Goal: Communication & Community: Answer question/provide support

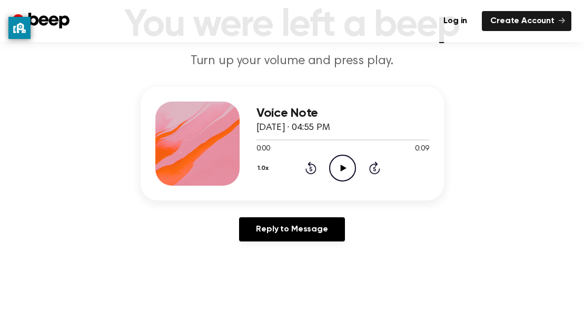
scroll to position [78, 0]
click at [353, 175] on icon "Play Audio" at bounding box center [342, 168] width 27 height 27
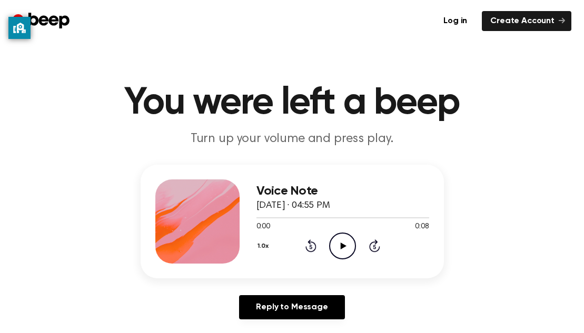
click at [349, 250] on icon "Play Audio" at bounding box center [342, 246] width 27 height 27
click at [348, 240] on icon "Play Audio" at bounding box center [342, 246] width 27 height 27
click at [346, 244] on icon "Play Audio" at bounding box center [342, 246] width 27 height 27
click at [346, 257] on icon "Play Audio" at bounding box center [342, 246] width 27 height 27
click at [338, 248] on icon "Play Audio" at bounding box center [342, 246] width 27 height 27
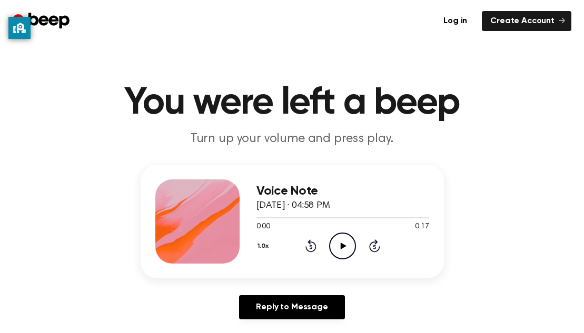
click at [341, 250] on icon "Play Audio" at bounding box center [342, 246] width 27 height 27
click at [342, 255] on icon "Play Audio" at bounding box center [342, 246] width 27 height 27
click at [348, 243] on icon "Play Audio" at bounding box center [342, 246] width 27 height 27
click at [342, 249] on icon "Play Audio" at bounding box center [342, 246] width 27 height 27
click at [339, 248] on icon "Play Audio" at bounding box center [342, 246] width 27 height 27
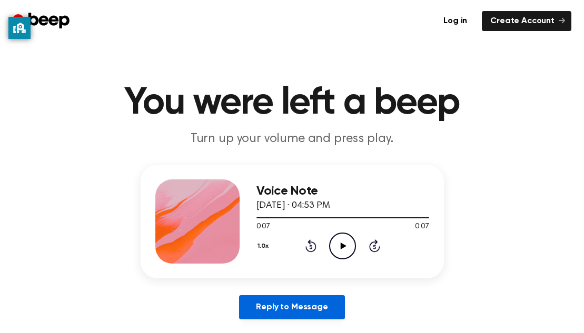
click at [251, 304] on link "Reply to Message" at bounding box center [291, 307] width 105 height 24
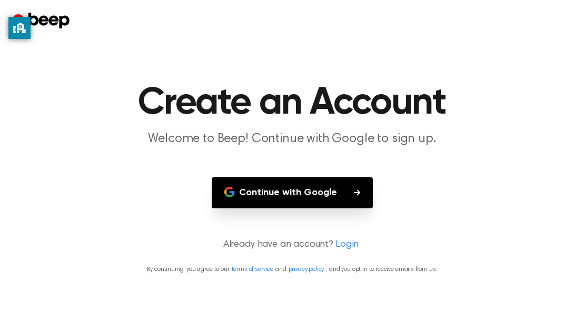
click at [360, 192] on button "Continue with Google" at bounding box center [292, 192] width 161 height 31
click at [118, 84] on h1 "Create an Account" at bounding box center [292, 103] width 539 height 38
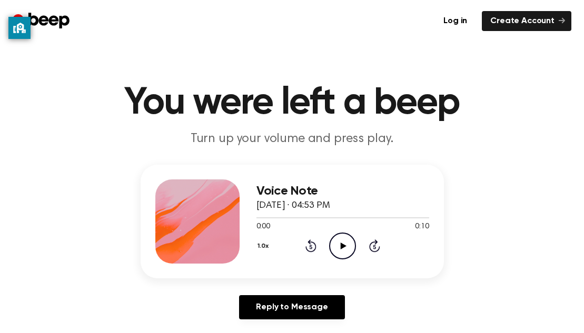
click at [337, 249] on icon "Play Audio" at bounding box center [342, 246] width 27 height 27
click at [346, 253] on icon "Pause Audio" at bounding box center [342, 246] width 27 height 27
click at [339, 252] on icon "Play Audio" at bounding box center [342, 246] width 27 height 27
click at [345, 245] on icon "Pause Audio" at bounding box center [342, 246] width 27 height 27
click at [340, 251] on icon "Play Audio" at bounding box center [342, 246] width 27 height 27
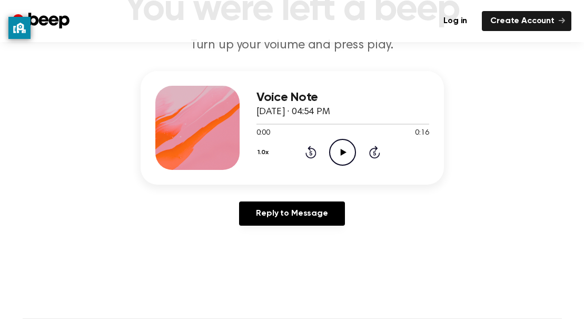
scroll to position [96, 0]
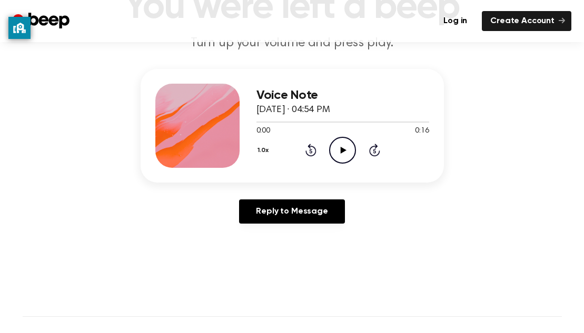
click at [345, 155] on icon "Play Audio" at bounding box center [342, 150] width 27 height 27
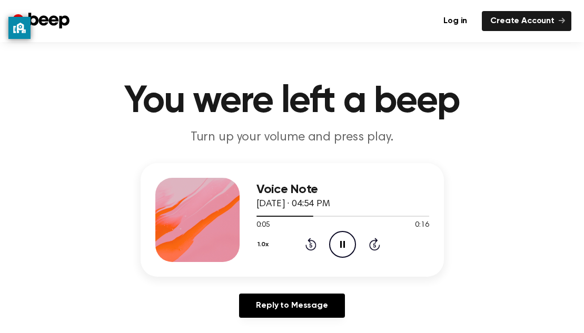
scroll to position [0, 0]
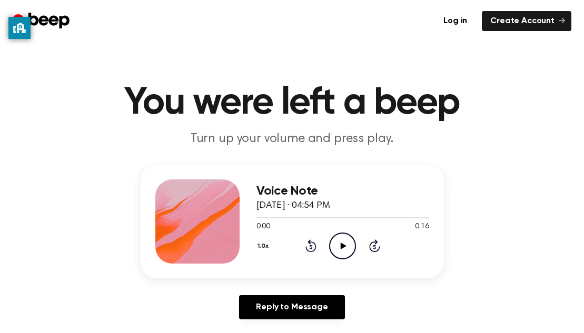
click at [355, 253] on icon "Play Audio" at bounding box center [342, 246] width 27 height 27
click at [342, 253] on icon "Play Audio" at bounding box center [342, 246] width 27 height 27
